Goal: Transaction & Acquisition: Subscribe to service/newsletter

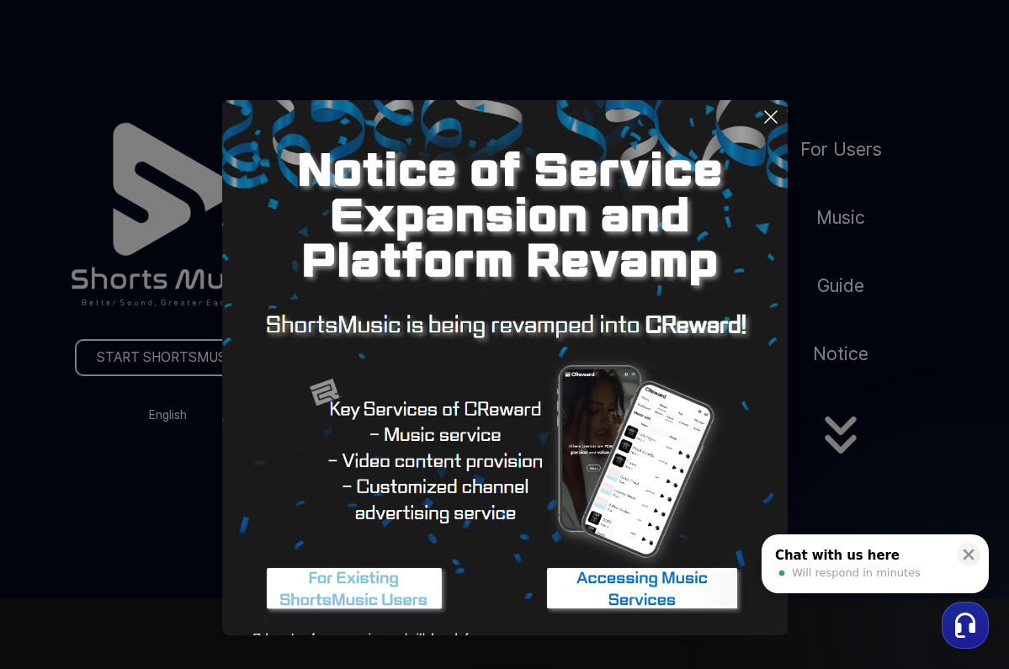
click at [770, 117] on icon at bounding box center [771, 117] width 12 height 12
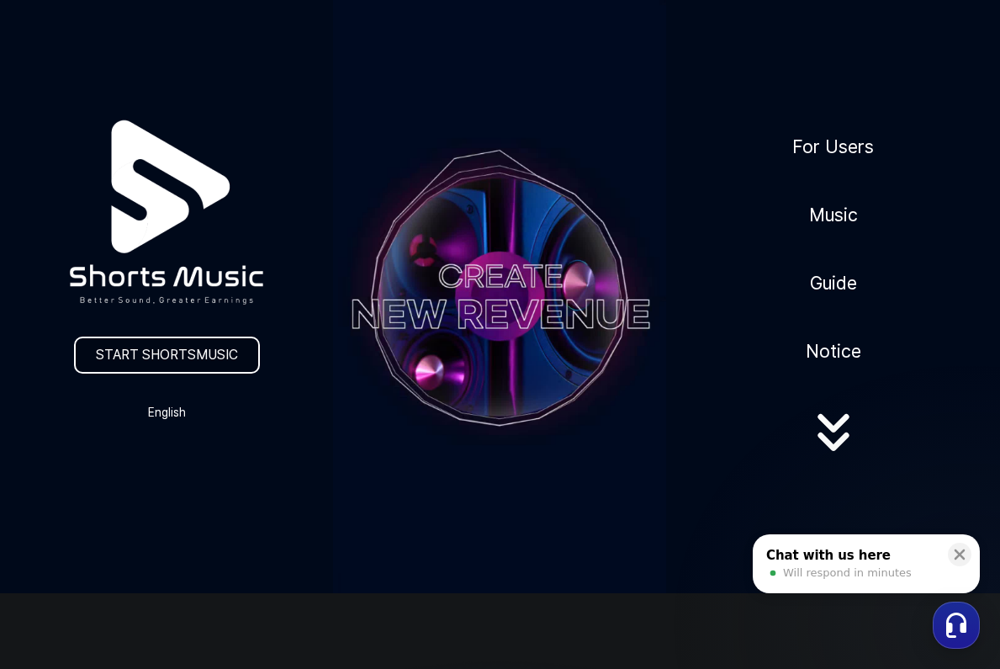
click at [214, 358] on link "START SHORTSMUSIC" at bounding box center [167, 355] width 186 height 37
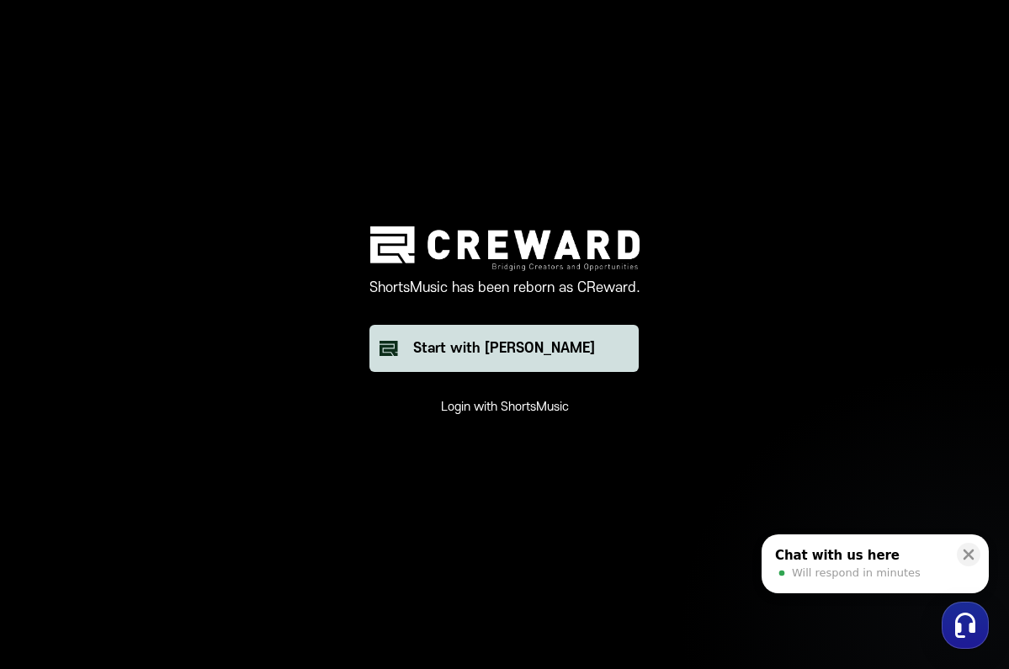
click at [543, 352] on div "Start with [PERSON_NAME]" at bounding box center [504, 348] width 182 height 20
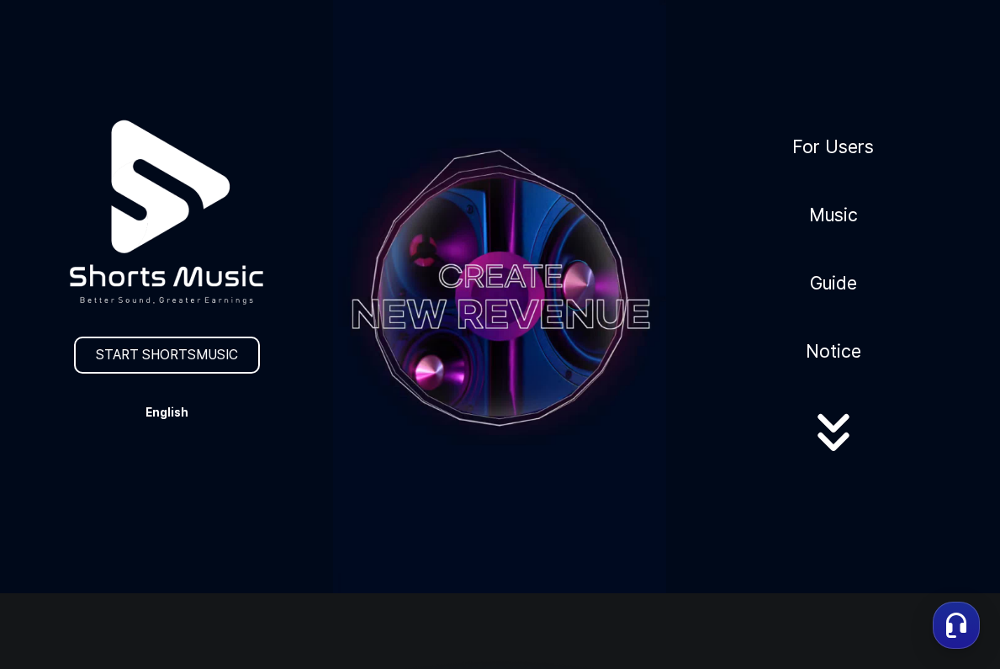
click at [171, 411] on button "English" at bounding box center [166, 412] width 81 height 24
click at [146, 480] on button "日本語" at bounding box center [166, 483] width 67 height 17
click at [183, 361] on link "ShortsMusic スタート" at bounding box center [166, 355] width 175 height 37
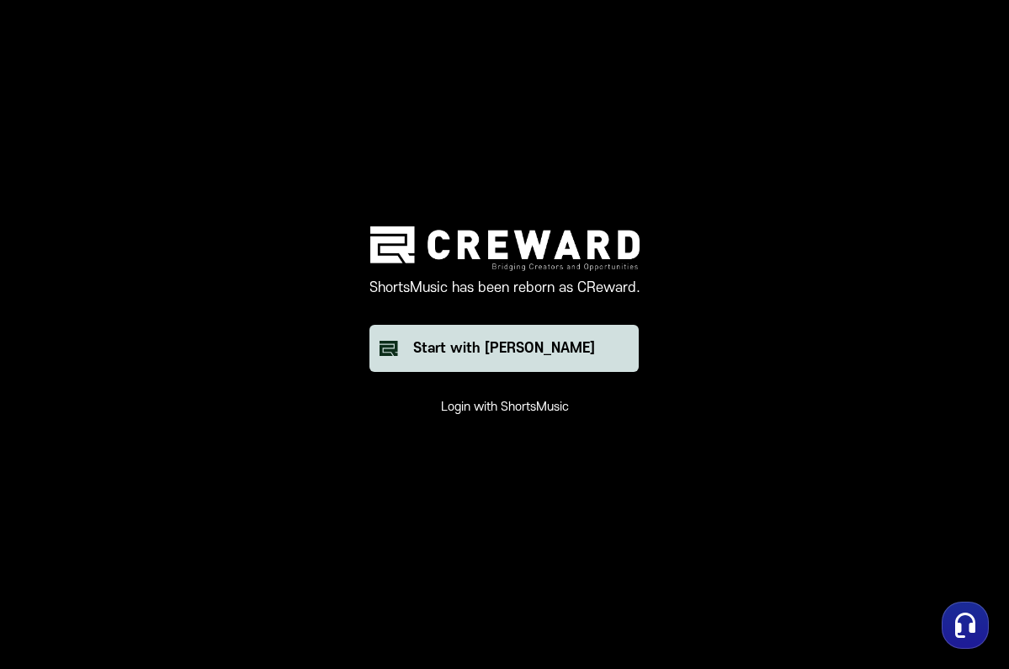
click at [483, 346] on div "Start with [PERSON_NAME]" at bounding box center [504, 348] width 182 height 20
